Goal: Information Seeking & Learning: Learn about a topic

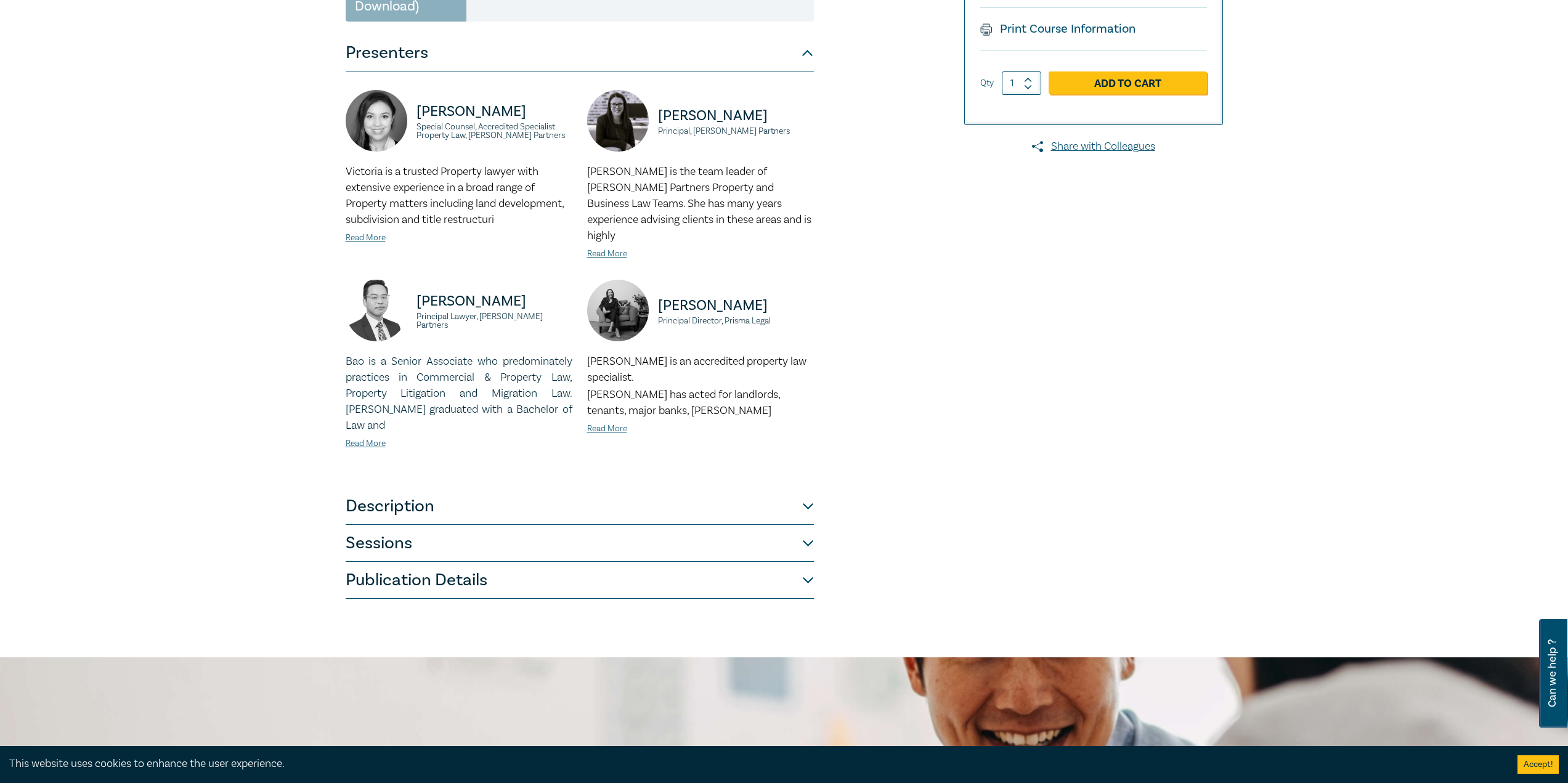
scroll to position [246, 0]
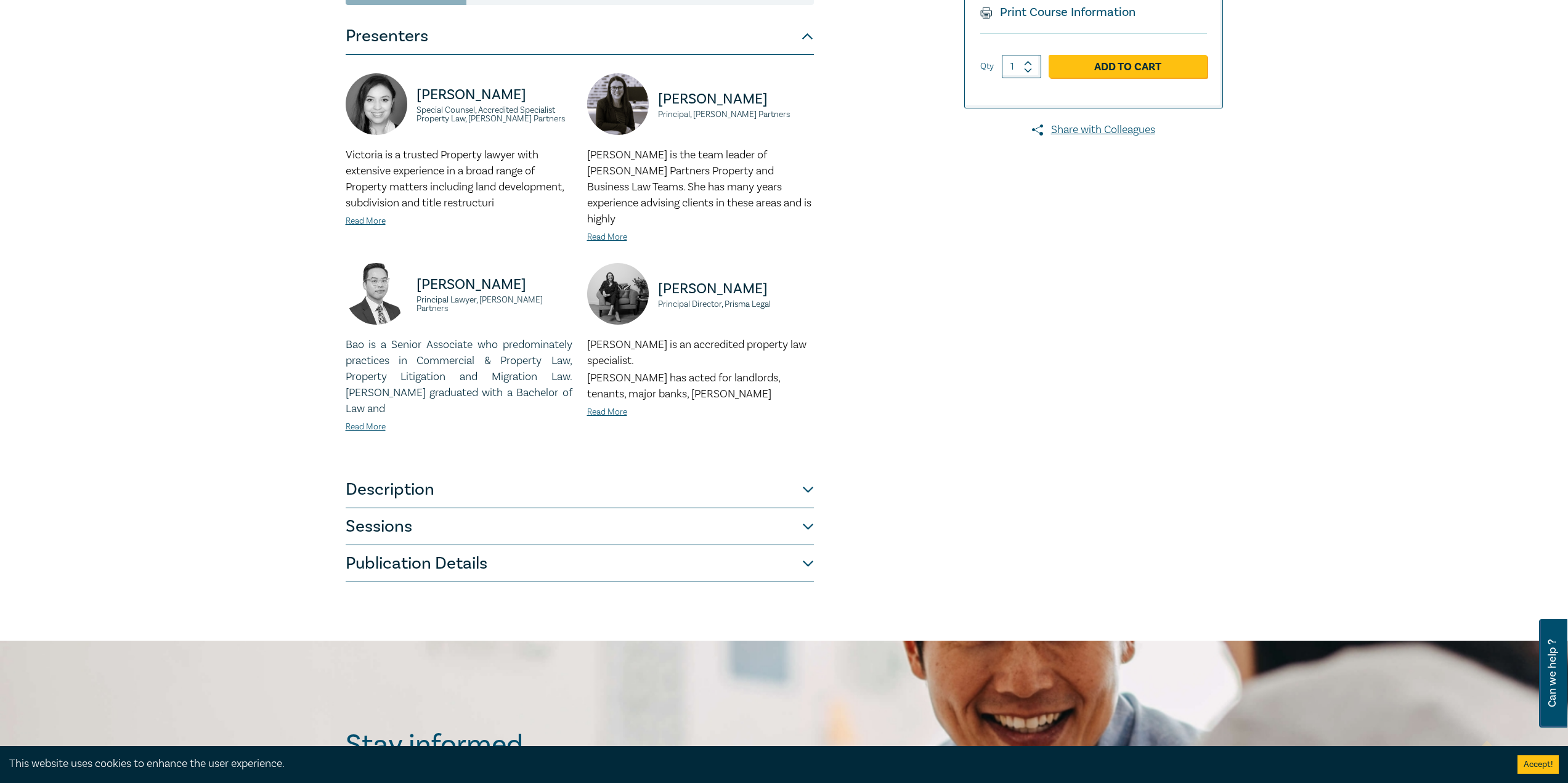
click at [811, 509] on button "Sessions" at bounding box center [580, 527] width 468 height 37
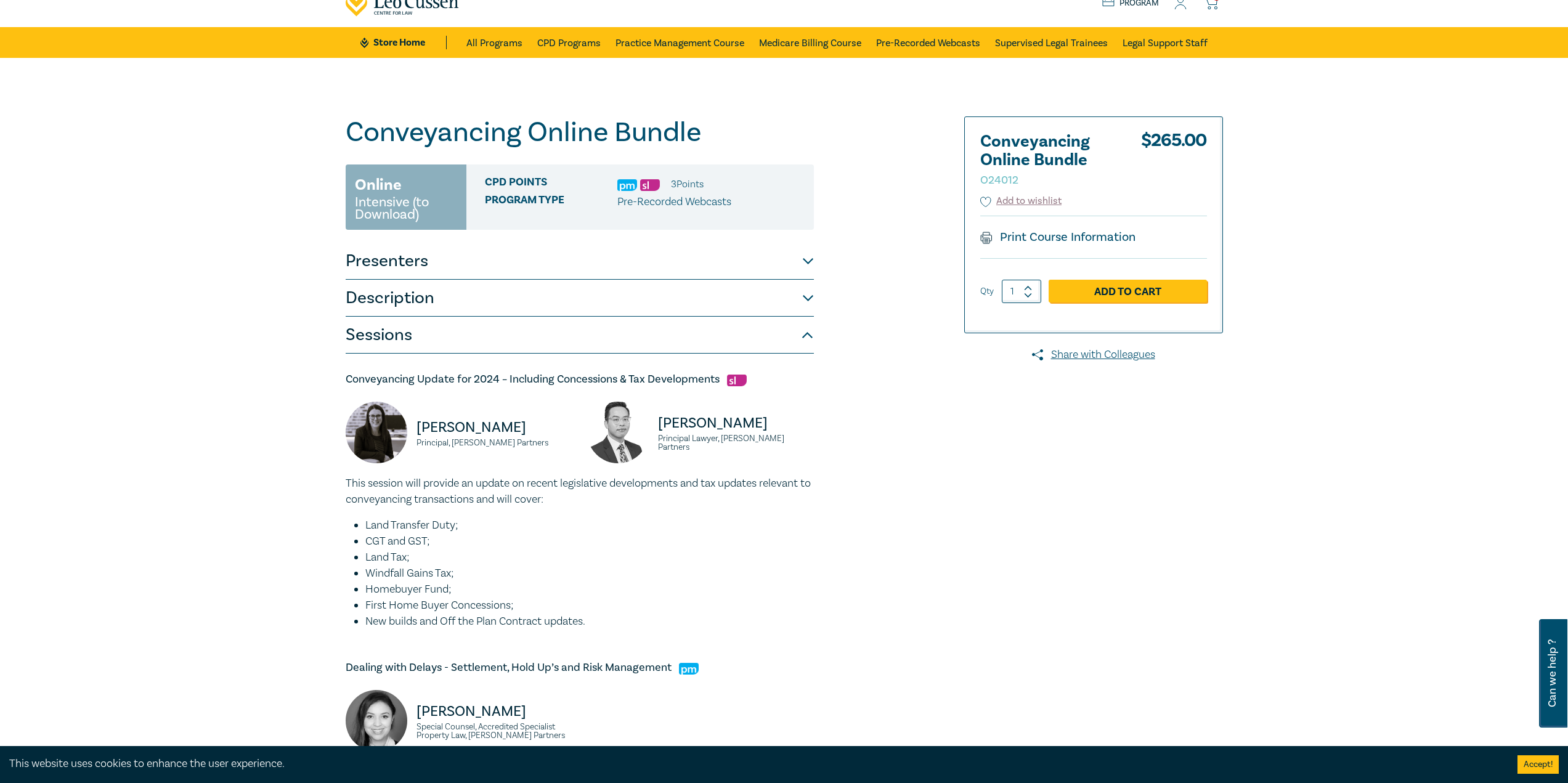
scroll to position [0, 0]
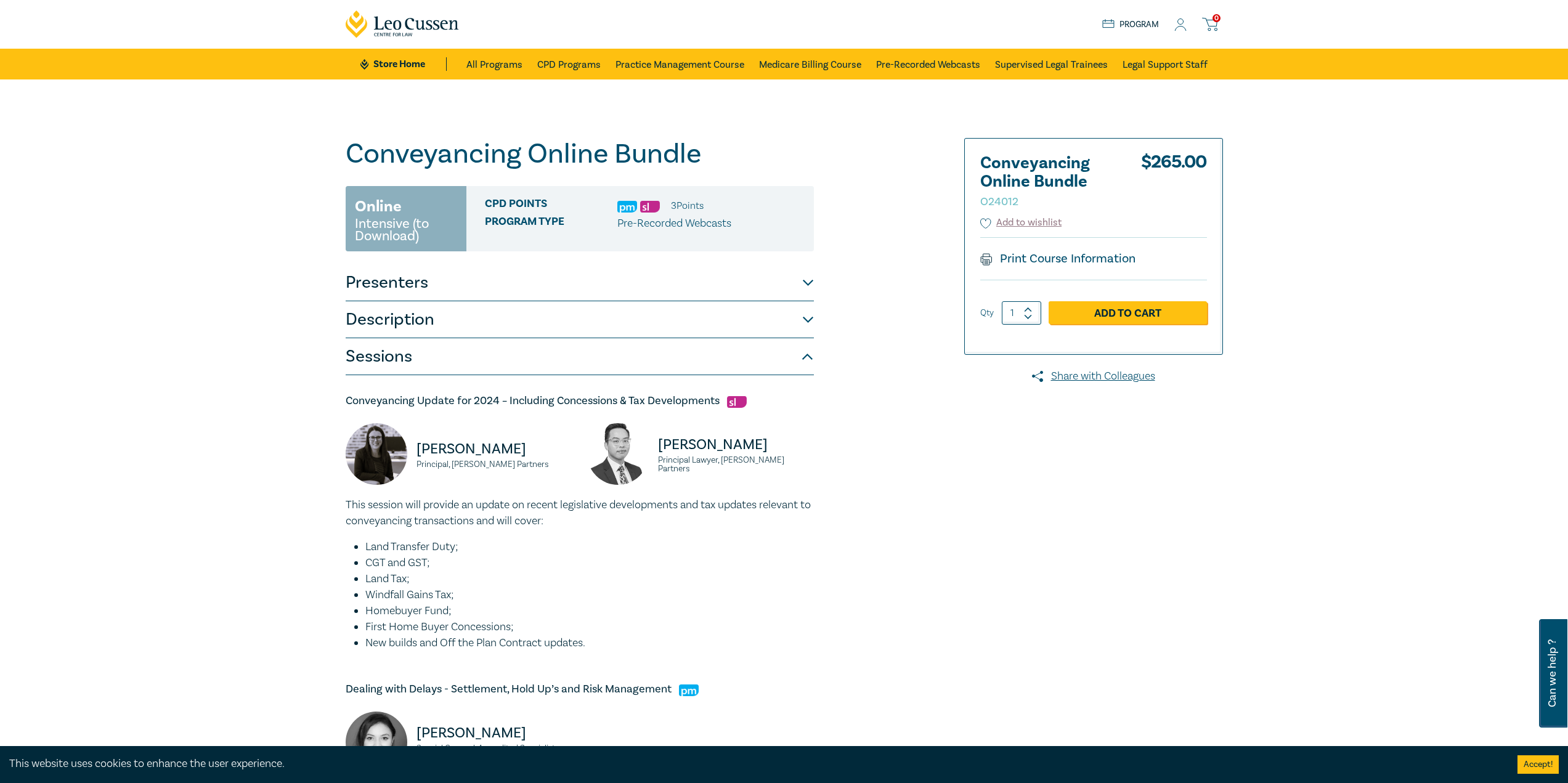
click at [400, 62] on link "Store Home" at bounding box center [403, 64] width 86 height 14
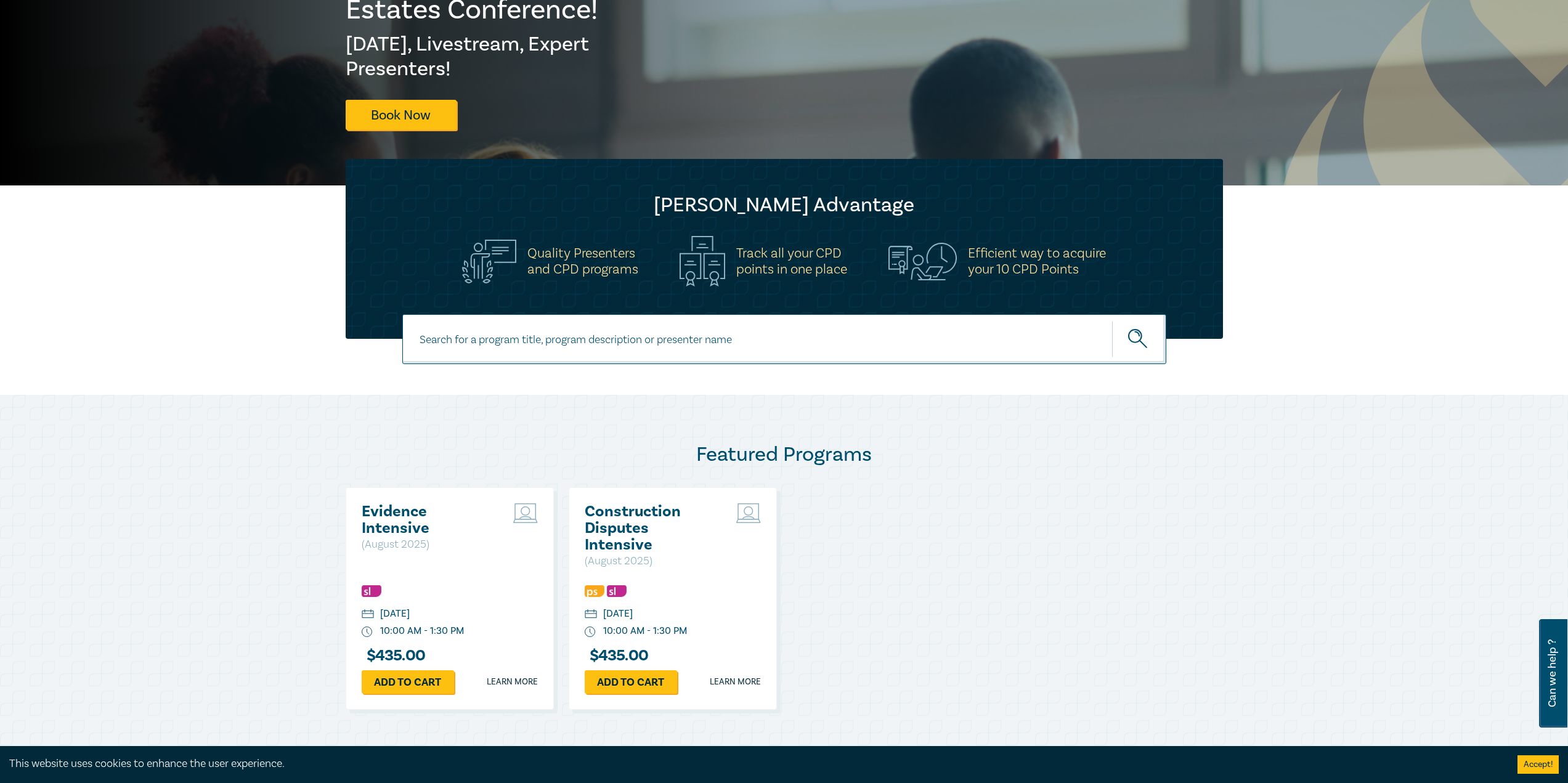
scroll to position [246, 0]
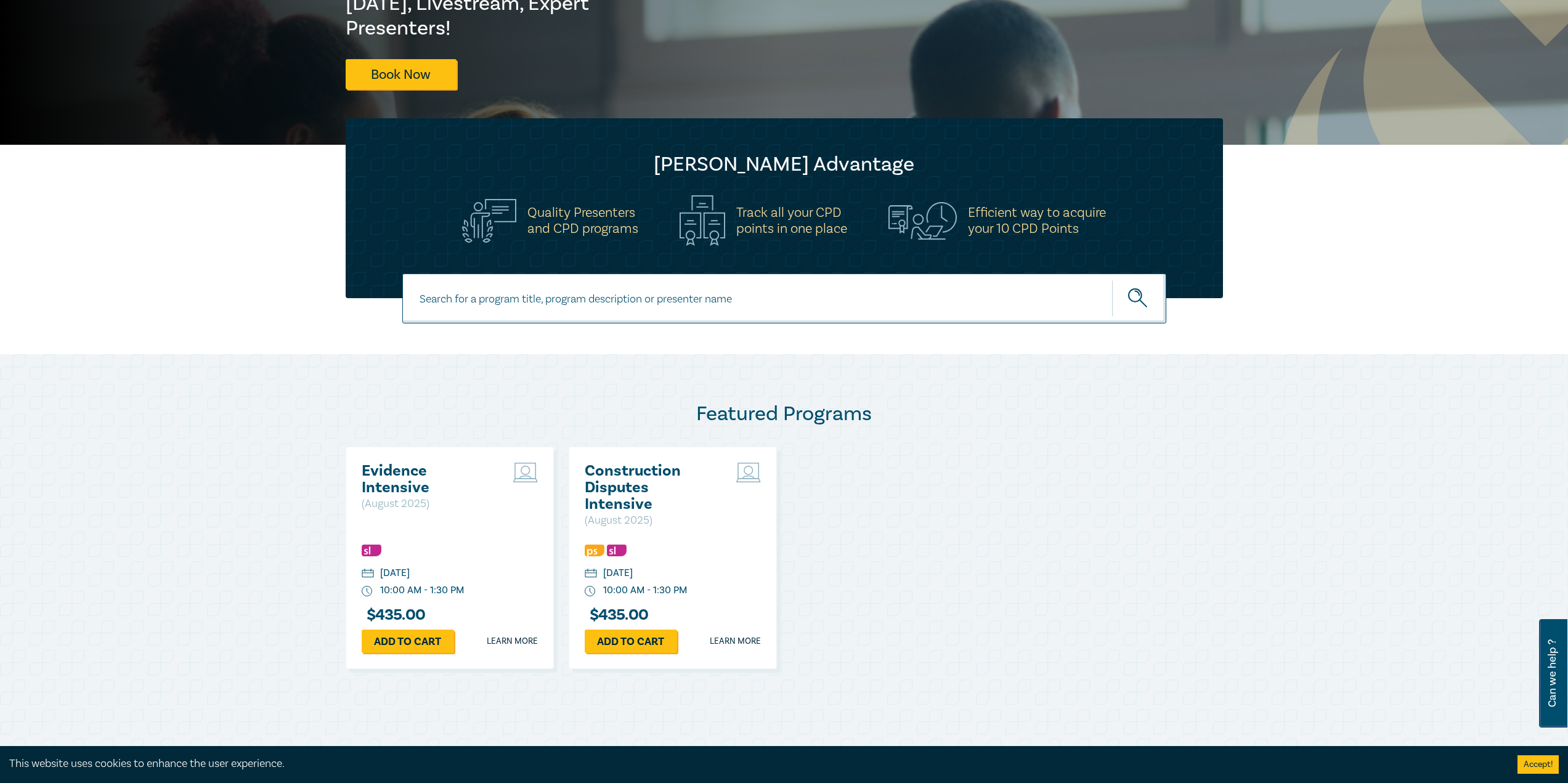
click at [692, 282] on input at bounding box center [784, 299] width 764 height 50
type input "conveyancing"
click at [1112, 280] on button "submit" at bounding box center [1139, 298] width 54 height 37
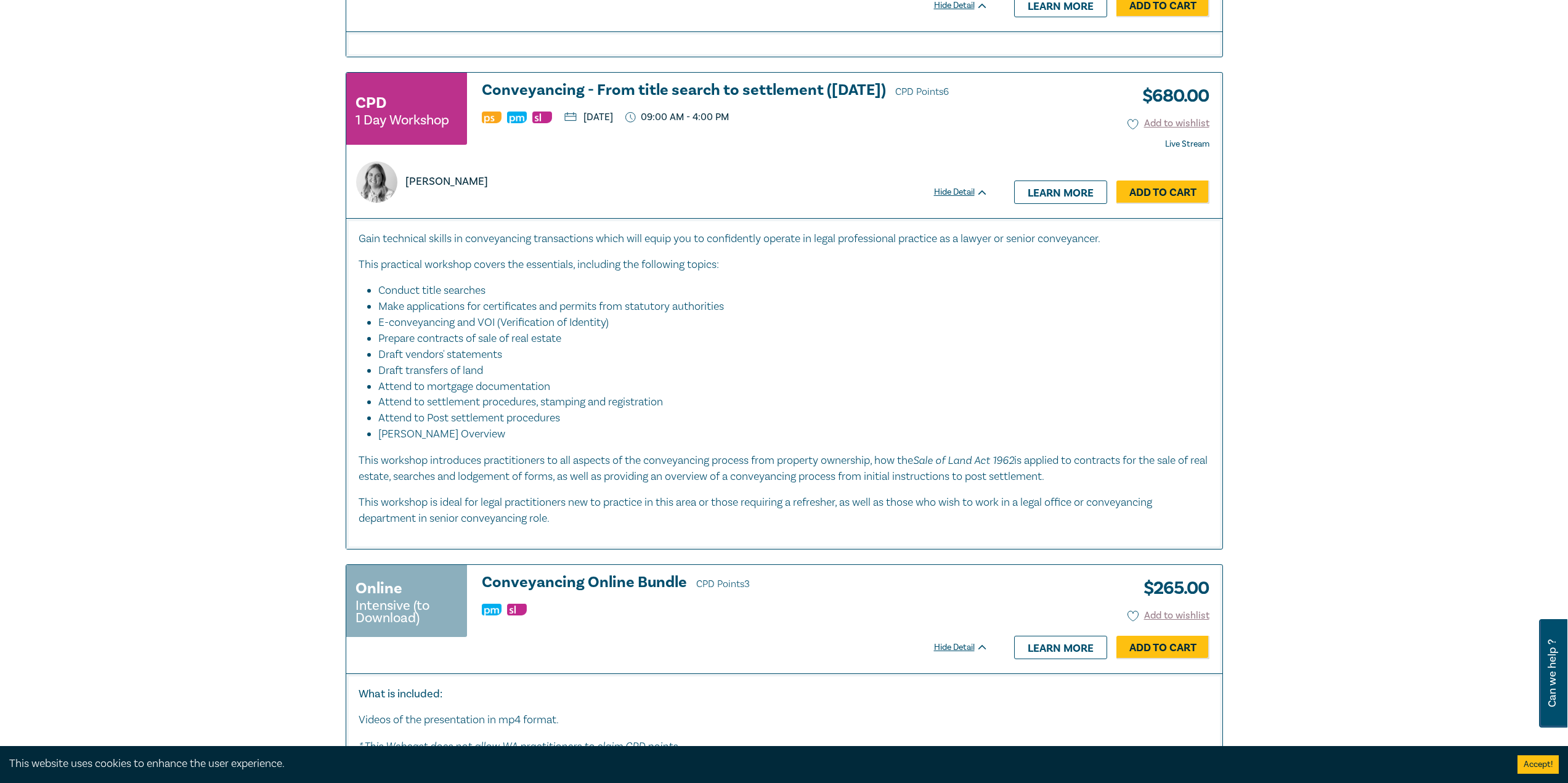
scroll to position [1294, 0]
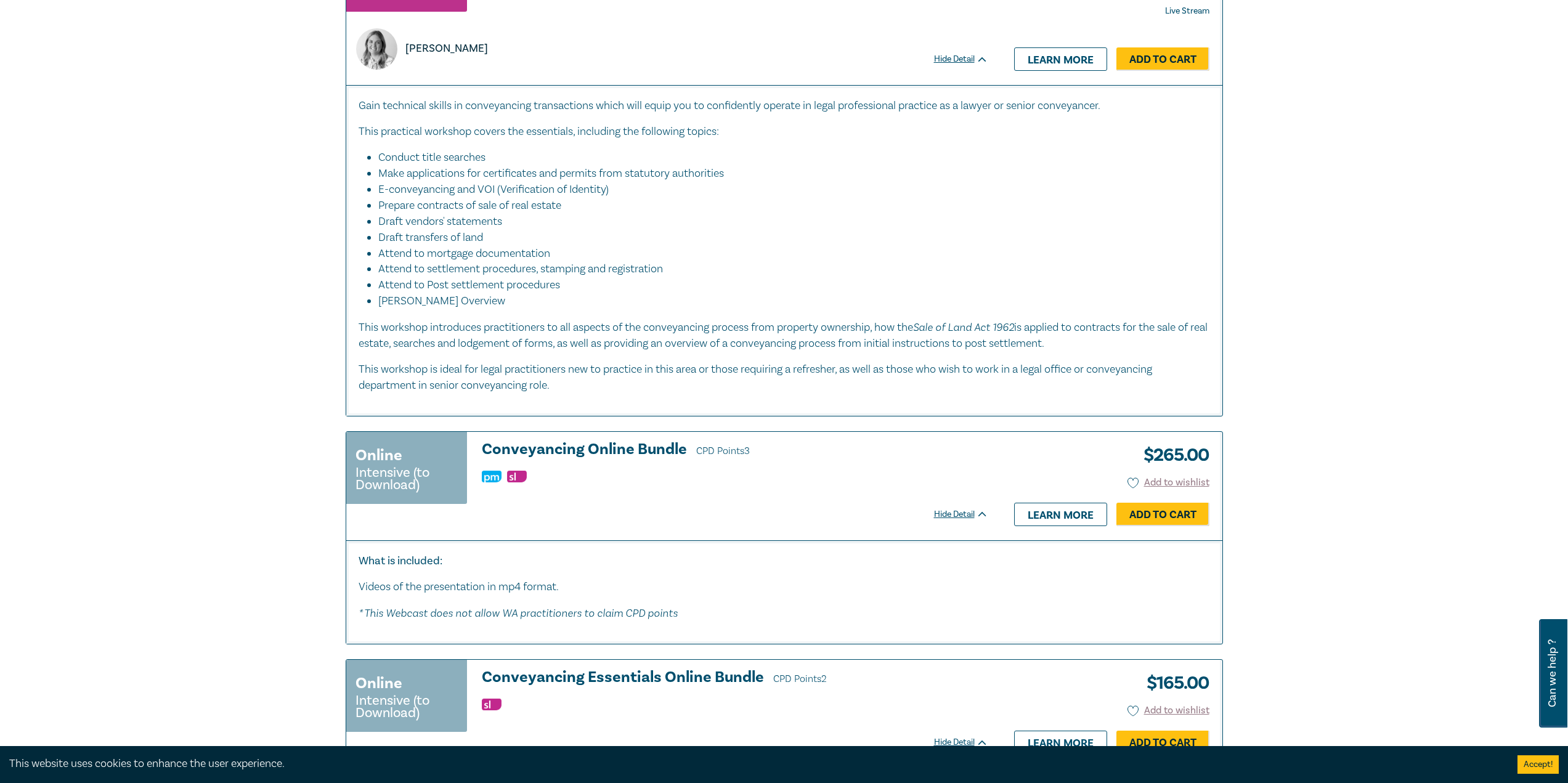
click at [646, 494] on div "Online Intensive (to Download) Conveyancing Online Bundle CPD Points 3 $ 265.00…" at bounding box center [667, 473] width 642 height 65
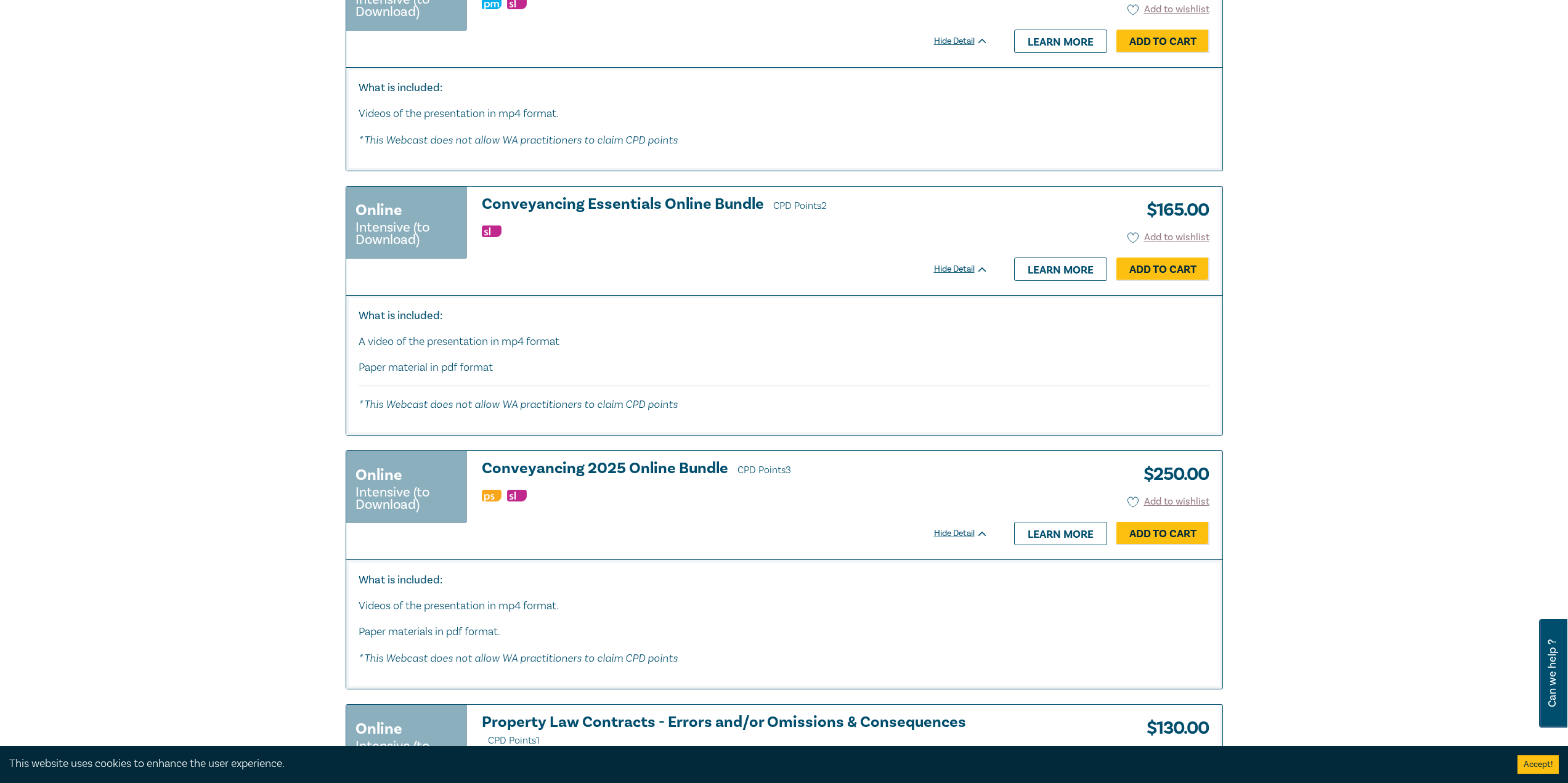
scroll to position [1849, 0]
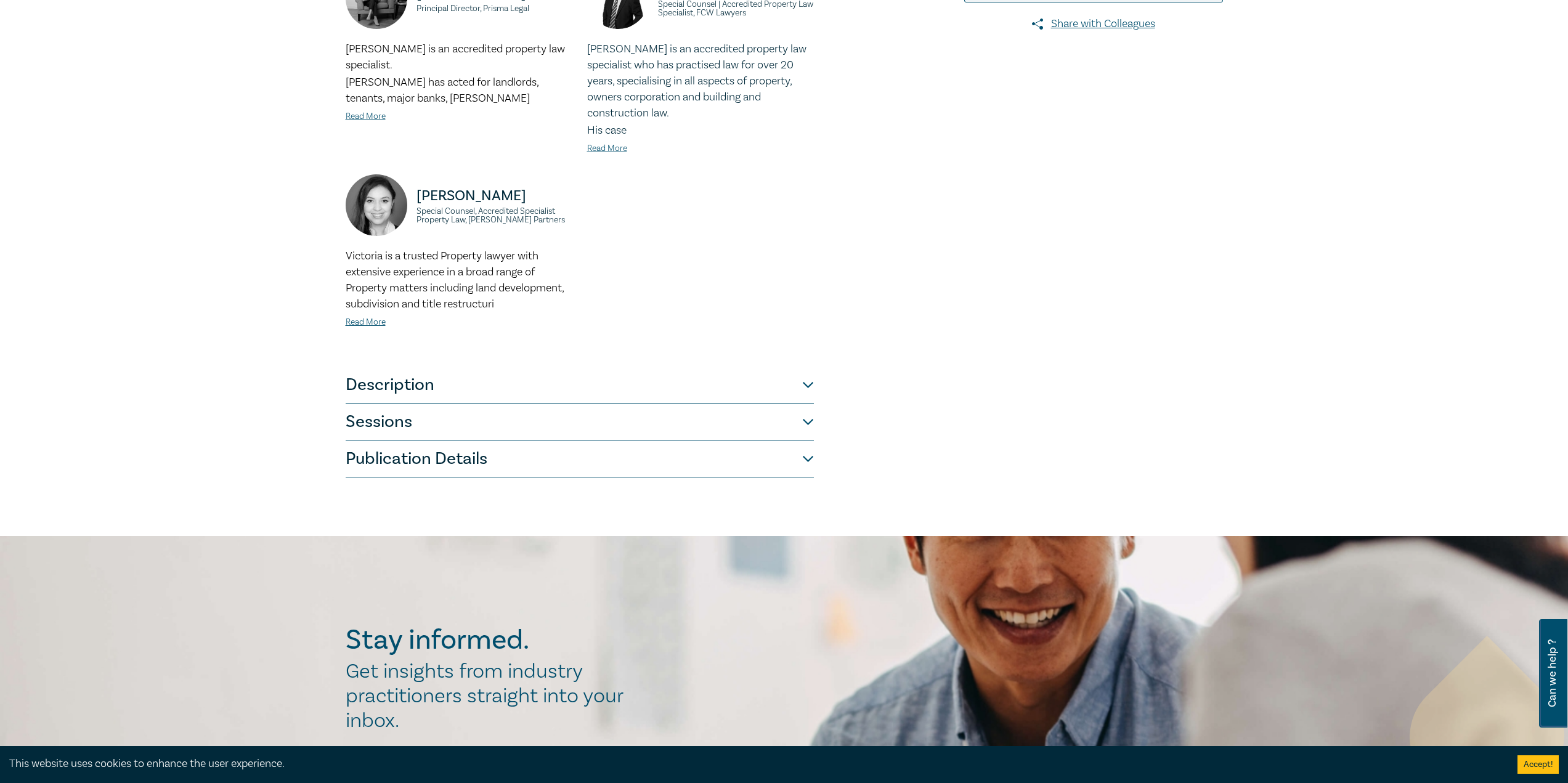
scroll to position [369, 0]
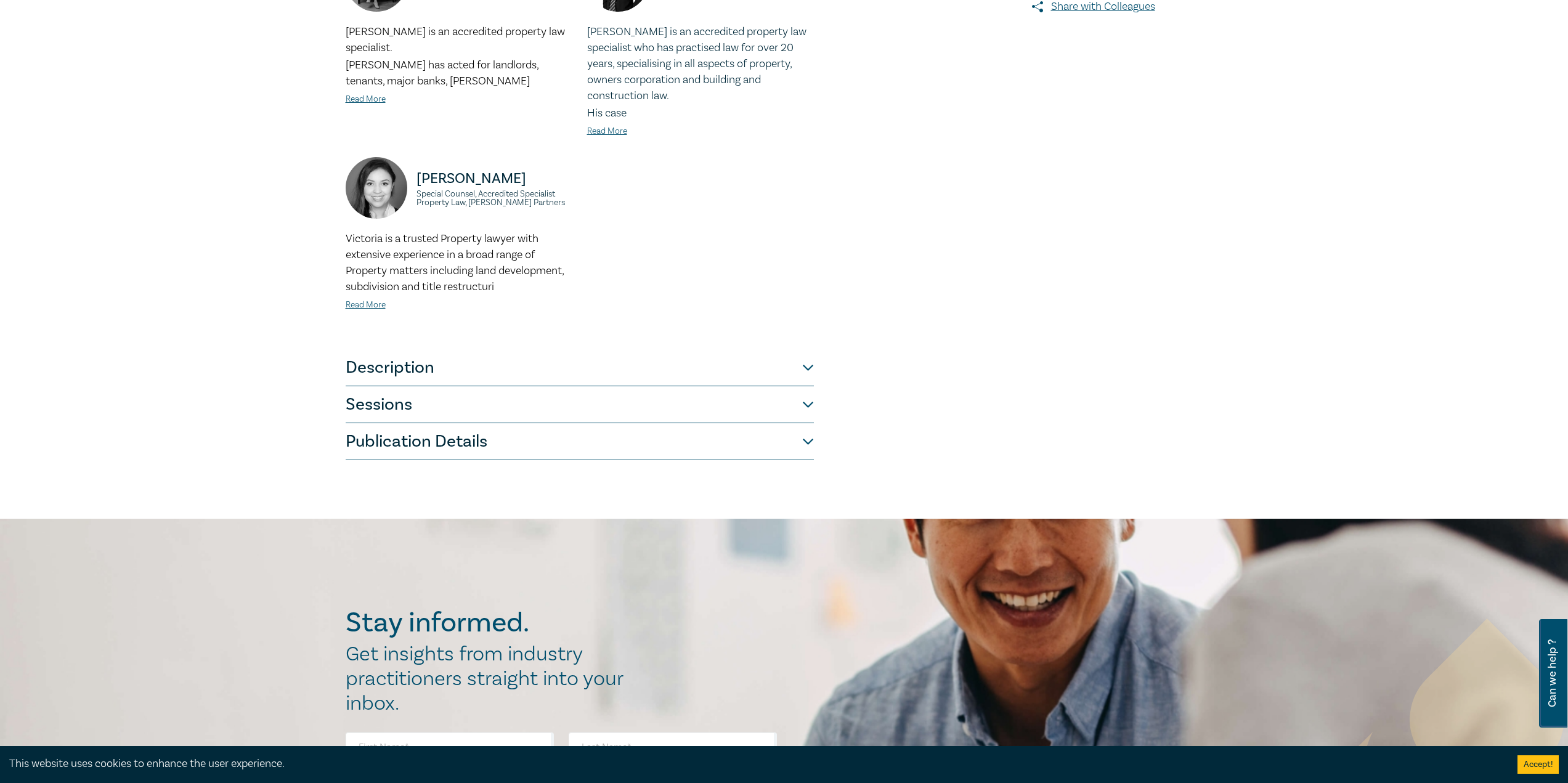
click at [570, 386] on button "Sessions" at bounding box center [580, 404] width 468 height 37
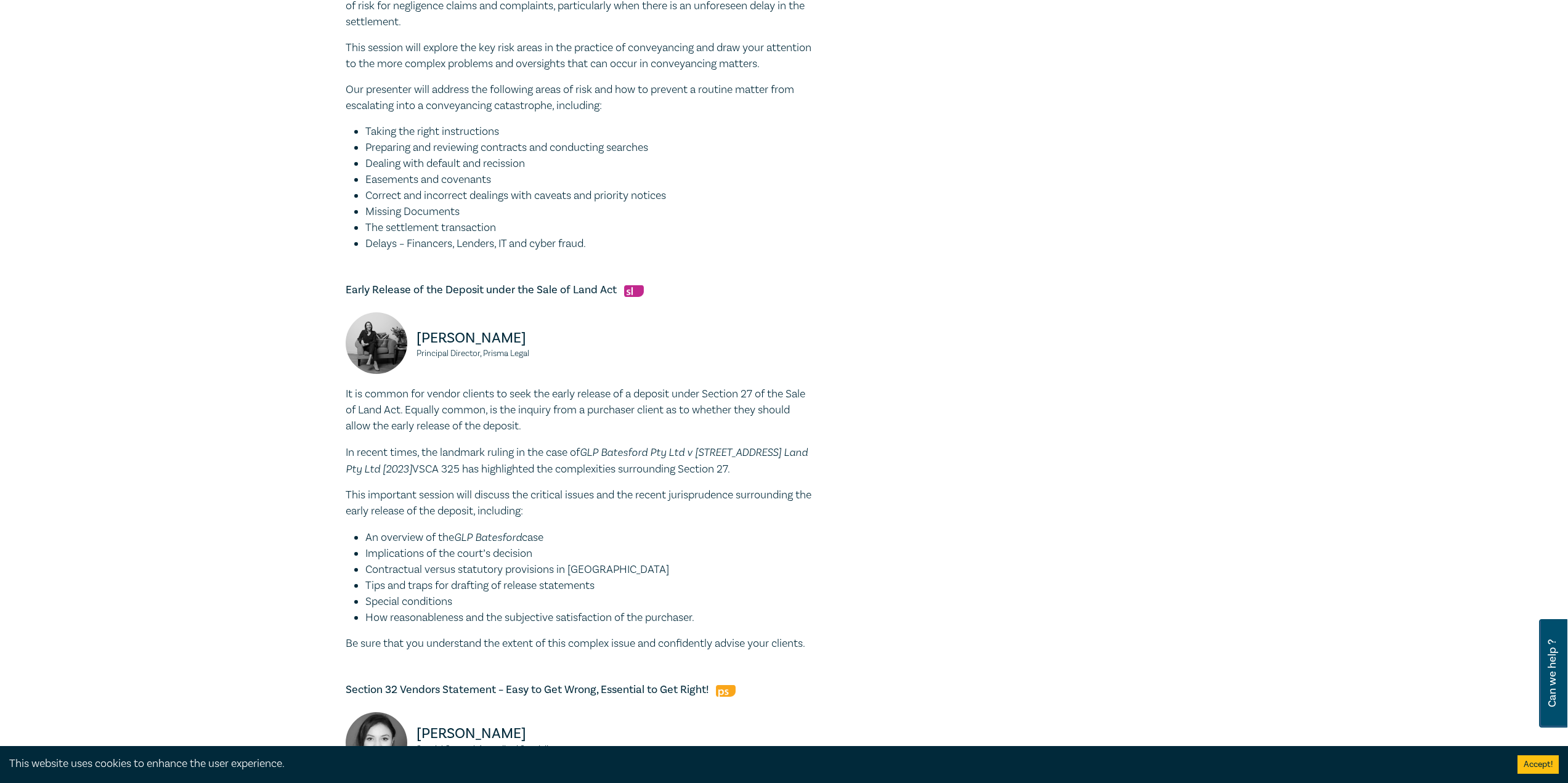
scroll to position [555, 0]
